Goal: Entertainment & Leisure: Consume media (video, audio)

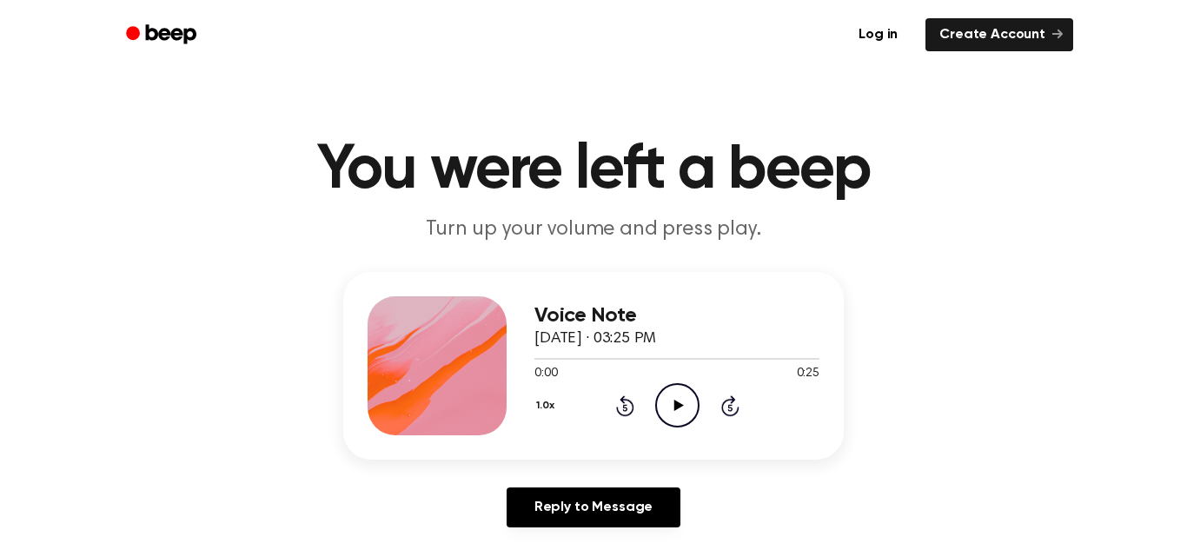
click at [689, 399] on icon "Play Audio" at bounding box center [677, 405] width 44 height 44
click at [776, 482] on div "Voice Note [DATE] · 03:27 PM 0:22 0:44 Your browser does not support the [objec…" at bounding box center [594, 406] width 1146 height 269
drag, startPoint x: 802, startPoint y: 357, endPoint x: 532, endPoint y: 375, distance: 270.9
click at [532, 375] on div "Voice Note [DATE] · 03:27 PM 0:44 0:44 Your browser does not support the [objec…" at bounding box center [593, 366] width 501 height 188
click at [669, 402] on icon "Play Audio" at bounding box center [677, 405] width 44 height 44
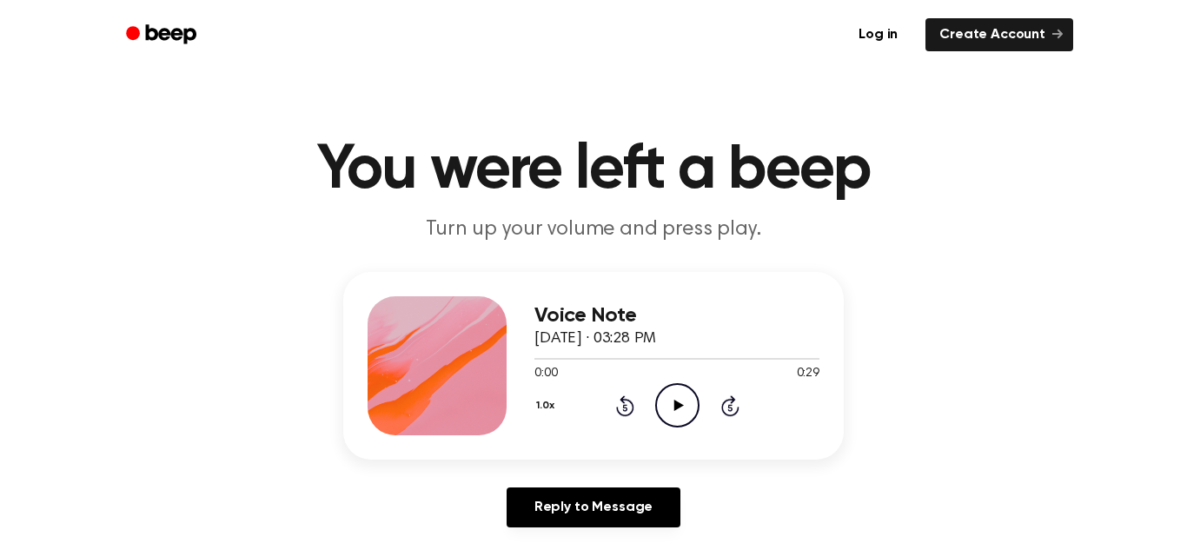
click at [678, 388] on icon "Play Audio" at bounding box center [677, 405] width 44 height 44
click at [678, 388] on icon "Pause Audio" at bounding box center [677, 405] width 44 height 44
click at [678, 388] on icon "Play Audio" at bounding box center [677, 405] width 44 height 44
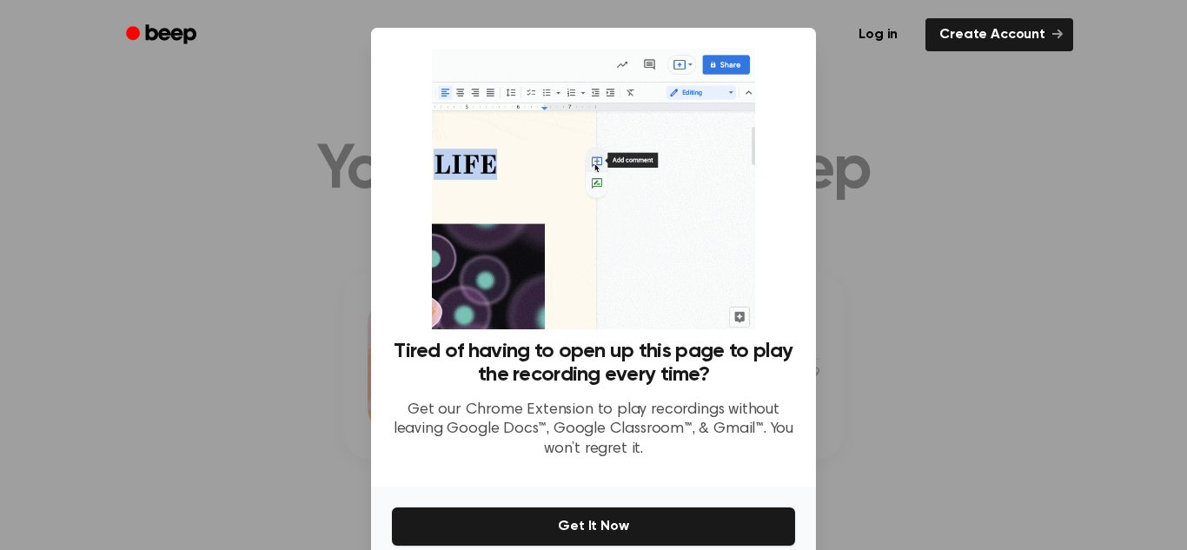
click at [911, 346] on div at bounding box center [593, 275] width 1187 height 550
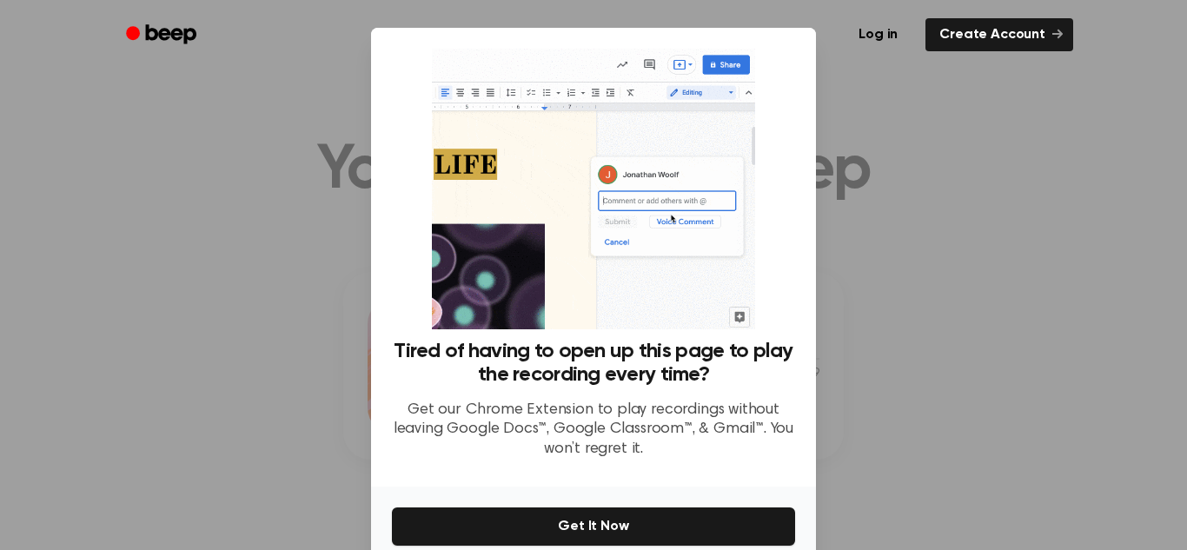
click at [802, 237] on div "Tired of having to open up this page to play the recording every time? Get our …" at bounding box center [593, 257] width 445 height 459
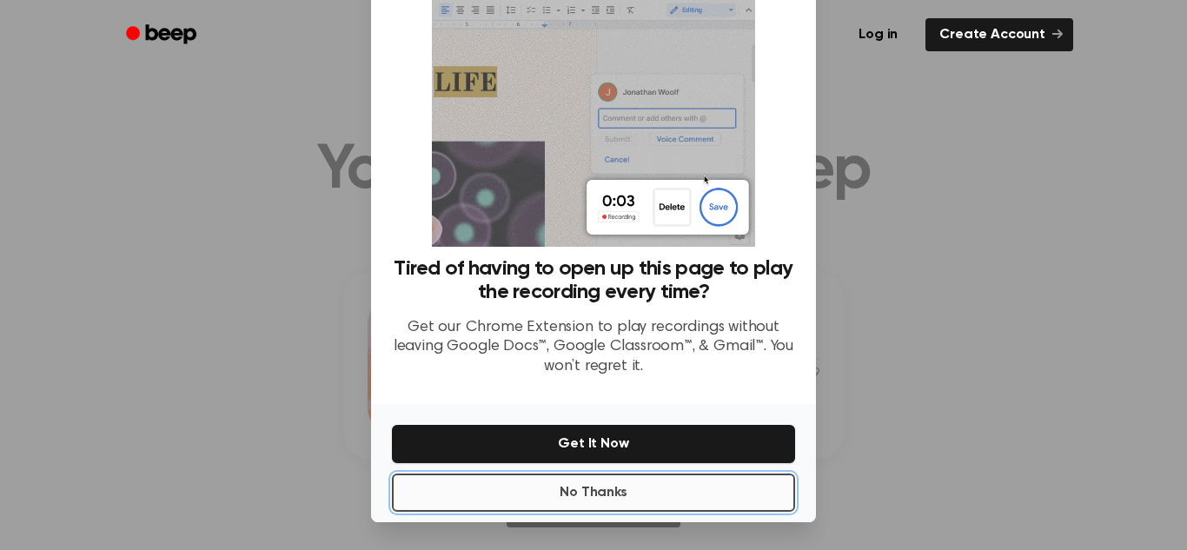
click at [645, 482] on button "No Thanks" at bounding box center [593, 493] width 403 height 38
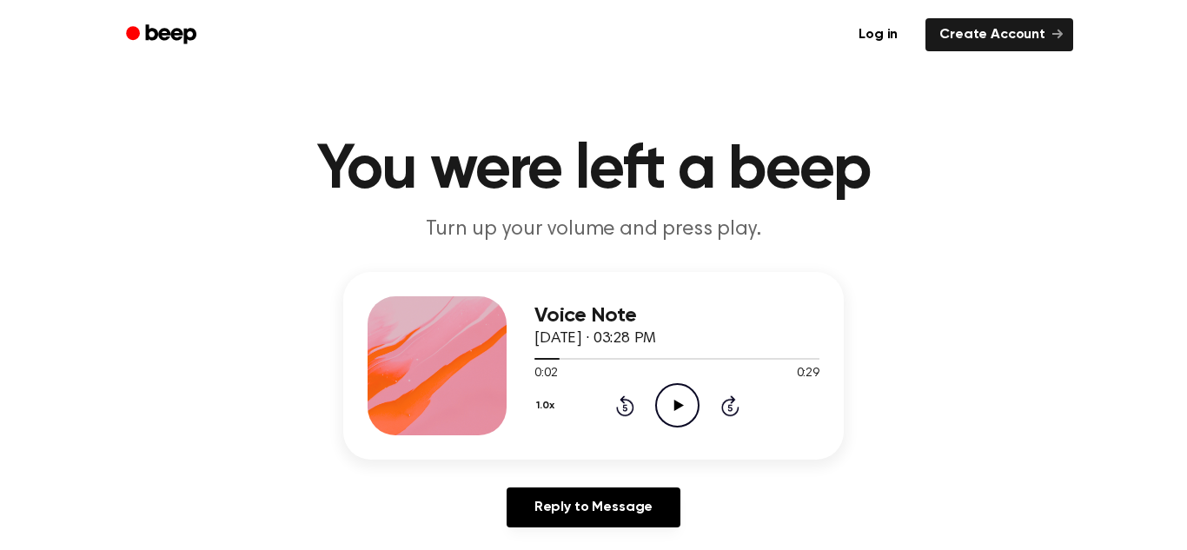
click at [619, 400] on icon at bounding box center [625, 405] width 18 height 21
click at [664, 415] on icon "Play Audio" at bounding box center [677, 405] width 44 height 44
click at [664, 415] on icon "Pause Audio" at bounding box center [677, 405] width 44 height 44
click at [664, 415] on icon "Play Audio" at bounding box center [677, 405] width 44 height 44
click at [664, 420] on icon "Pause Audio" at bounding box center [677, 405] width 44 height 44
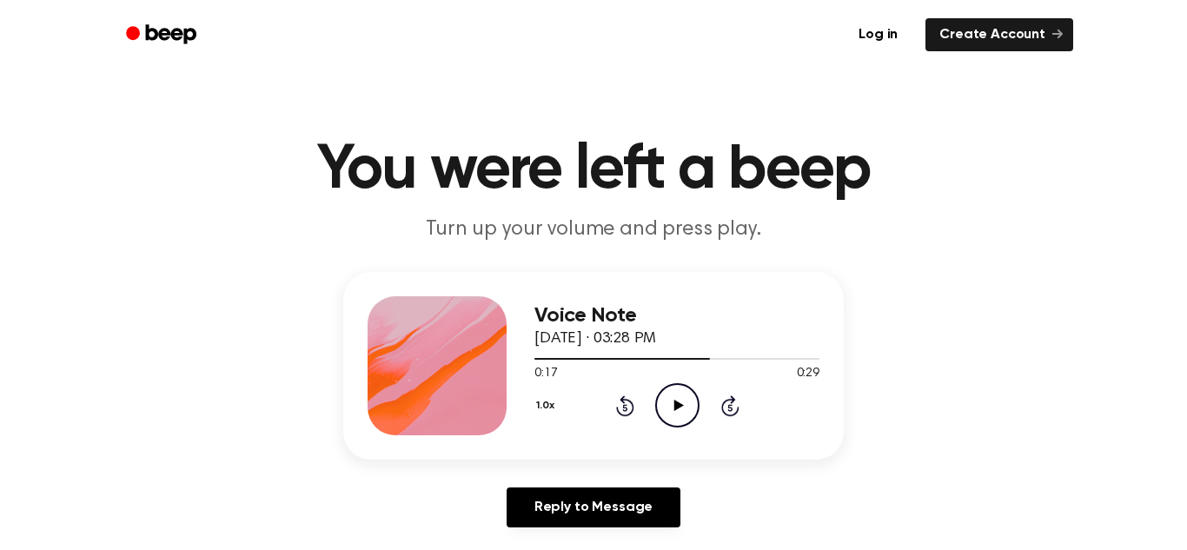
click at [664, 420] on icon "Play Audio" at bounding box center [677, 405] width 44 height 44
click at [664, 420] on icon "Pause Audio" at bounding box center [677, 405] width 44 height 44
click at [664, 420] on icon "Play Audio" at bounding box center [677, 405] width 44 height 44
click at [667, 391] on icon "Play Audio" at bounding box center [677, 405] width 44 height 44
click at [667, 391] on icon "Pause Audio" at bounding box center [677, 405] width 44 height 44
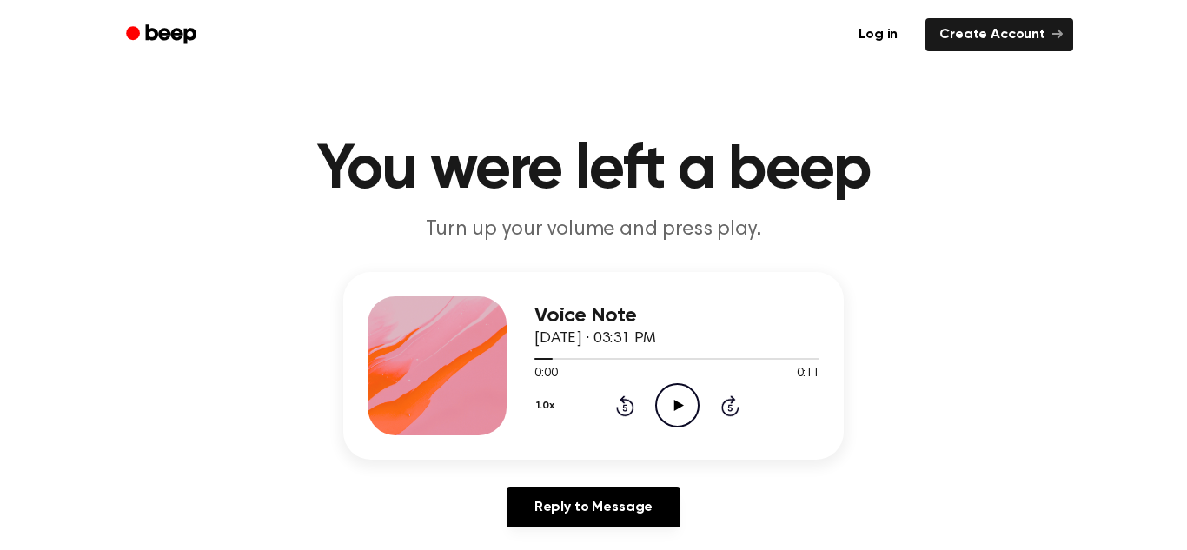
click at [629, 409] on icon "Rewind 5 seconds" at bounding box center [624, 406] width 19 height 23
click at [681, 394] on icon "Play Audio" at bounding box center [677, 405] width 44 height 44
click at [681, 395] on icon "Pause Audio" at bounding box center [677, 405] width 44 height 44
click at [667, 403] on icon "Pause Audio" at bounding box center [677, 405] width 44 height 44
click at [658, 402] on icon "Pause Audio" at bounding box center [677, 405] width 44 height 44
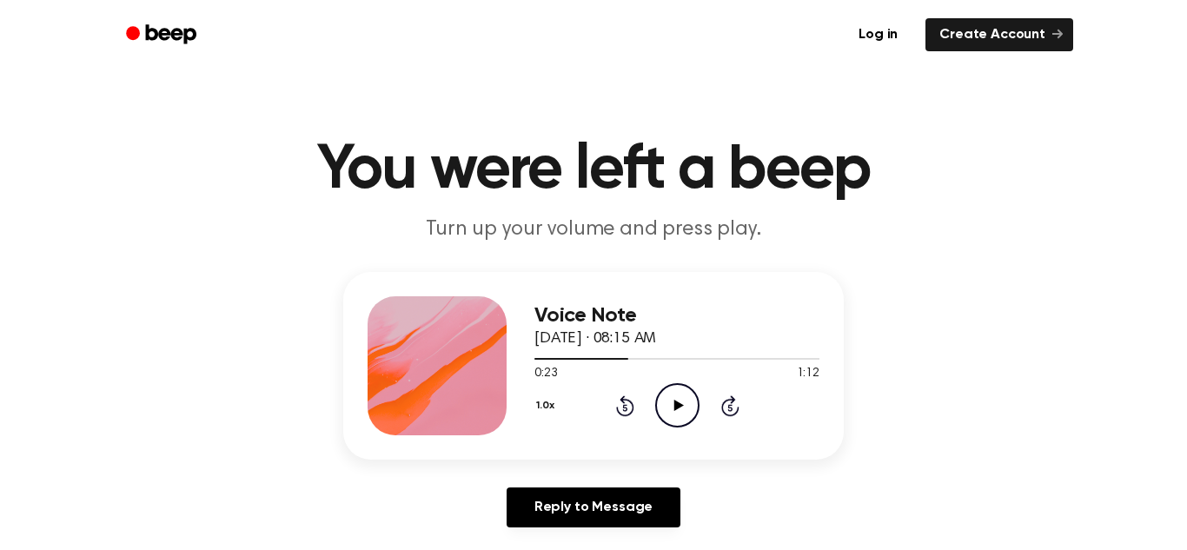
click at [658, 402] on icon "Play Audio" at bounding box center [677, 405] width 44 height 44
click at [658, 402] on icon "Pause Audio" at bounding box center [677, 405] width 44 height 44
click at [620, 400] on icon at bounding box center [625, 405] width 18 height 21
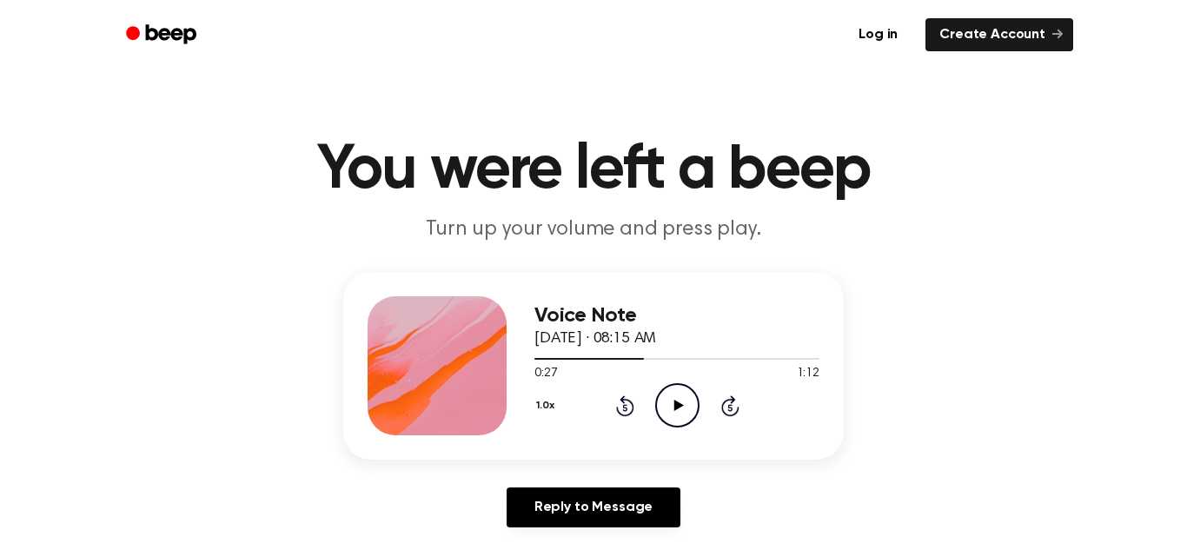
click at [620, 400] on icon at bounding box center [625, 405] width 18 height 21
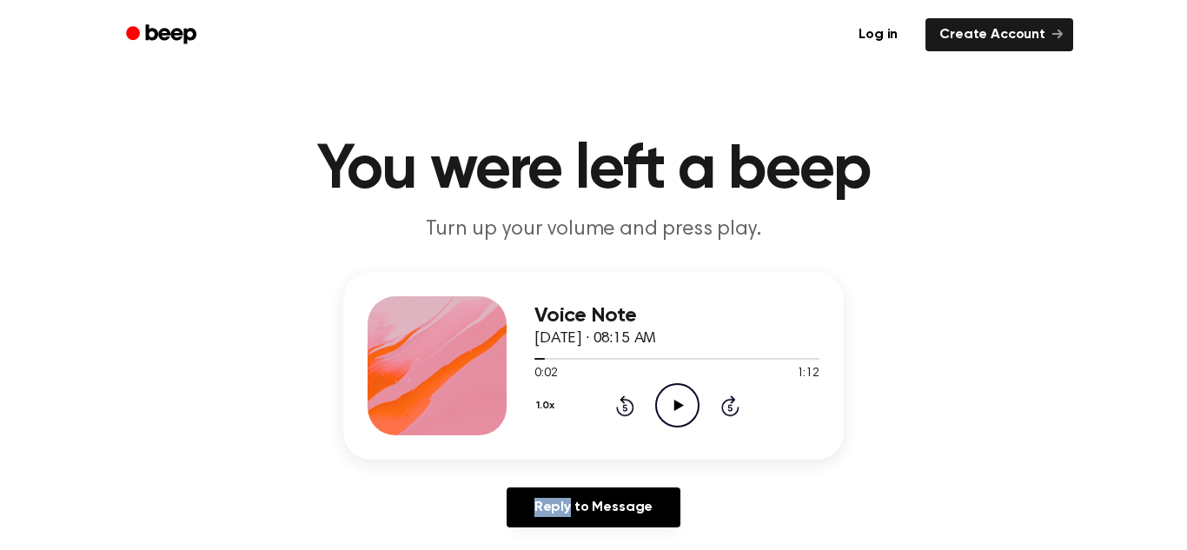
click at [620, 400] on icon at bounding box center [625, 405] width 18 height 21
click at [661, 402] on icon "Play Audio" at bounding box center [677, 405] width 44 height 44
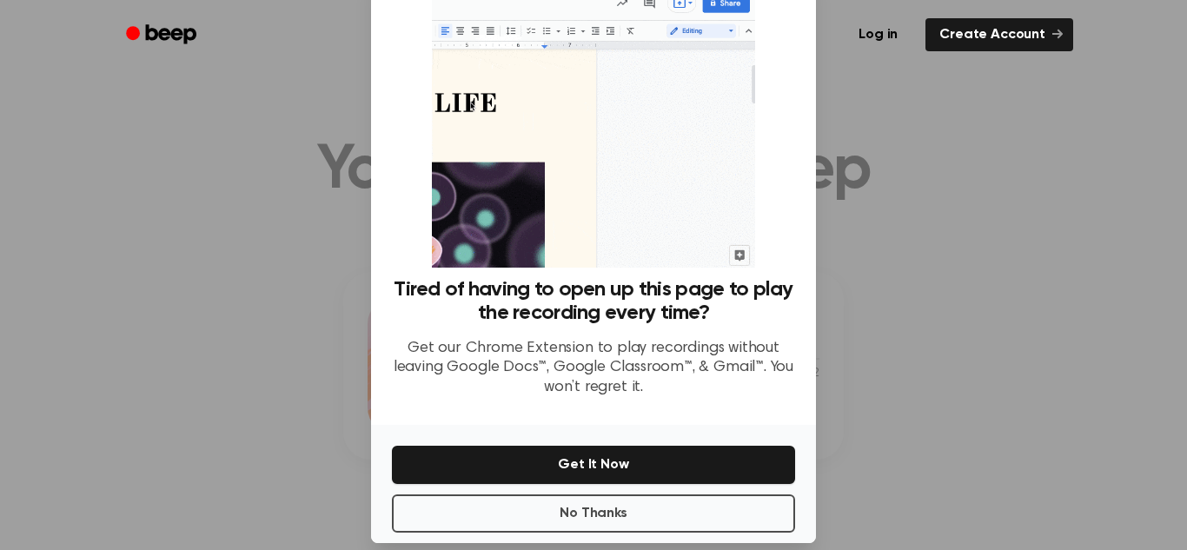
scroll to position [83, 0]
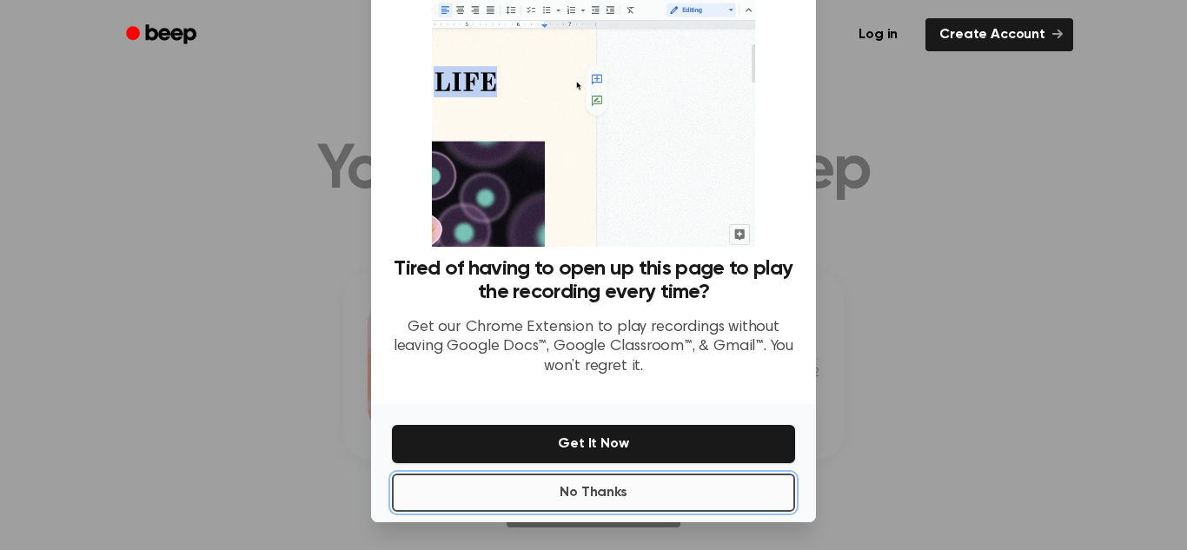
click at [688, 479] on button "No Thanks" at bounding box center [593, 493] width 403 height 38
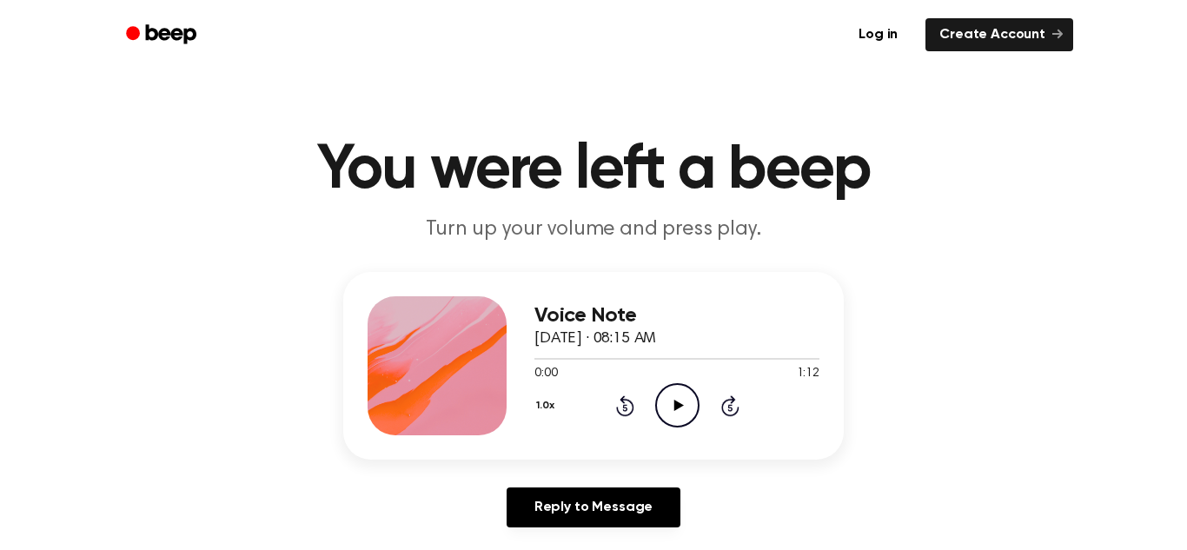
click at [671, 405] on icon "Play Audio" at bounding box center [677, 405] width 44 height 44
click at [671, 407] on icon "Pause Audio" at bounding box center [677, 405] width 44 height 44
click at [671, 407] on icon "Play Audio" at bounding box center [677, 405] width 44 height 44
click at [671, 407] on icon "Pause Audio" at bounding box center [677, 405] width 44 height 44
click at [671, 407] on icon "Play Audio" at bounding box center [677, 405] width 44 height 44
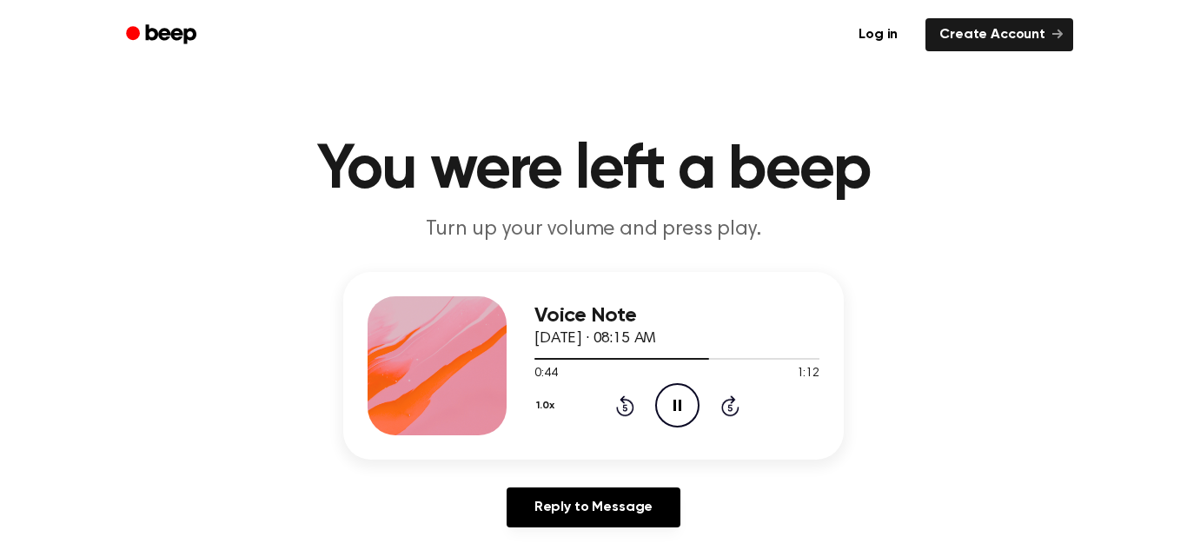
click at [671, 407] on icon "Pause Audio" at bounding box center [677, 405] width 44 height 44
click at [671, 407] on icon "Play Audio" at bounding box center [677, 405] width 44 height 44
